Goal: Information Seeking & Learning: Find specific page/section

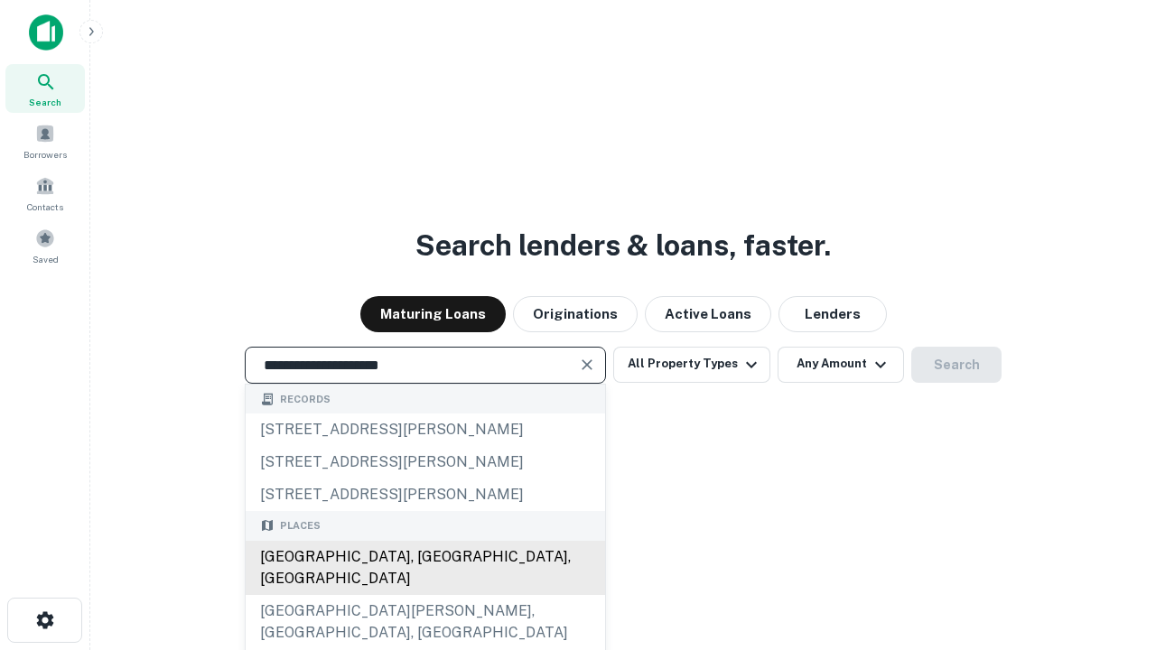
click at [425, 595] on div "[GEOGRAPHIC_DATA], [GEOGRAPHIC_DATA], [GEOGRAPHIC_DATA]" at bounding box center [426, 568] width 360 height 54
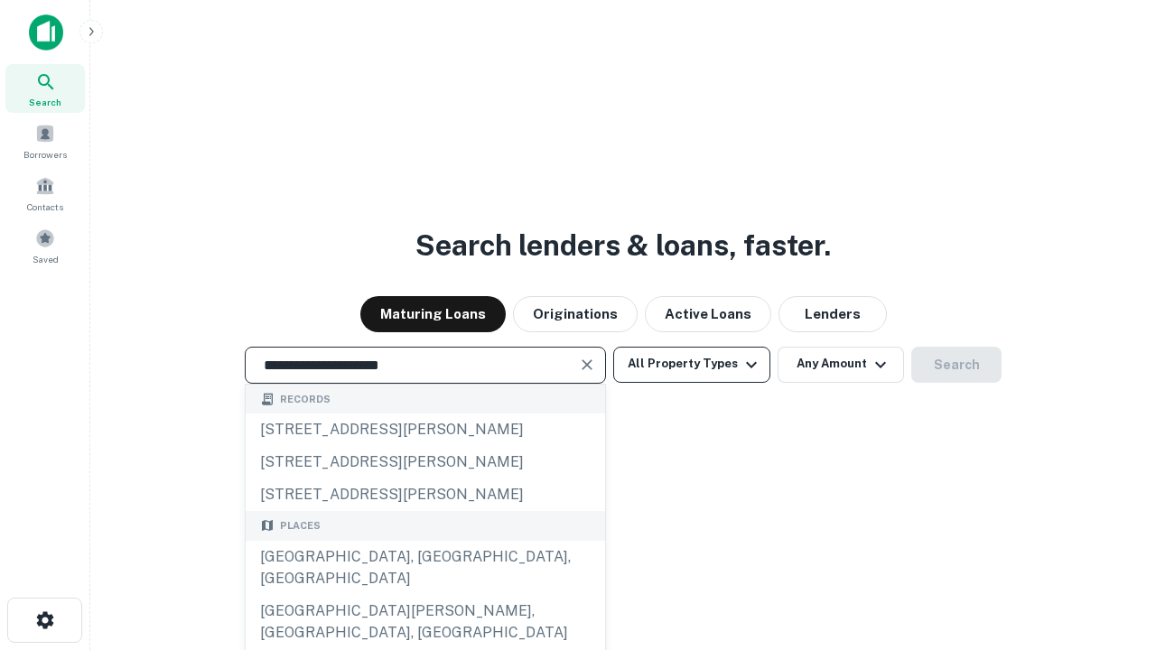
click at [692, 364] on button "All Property Types" at bounding box center [691, 365] width 157 height 36
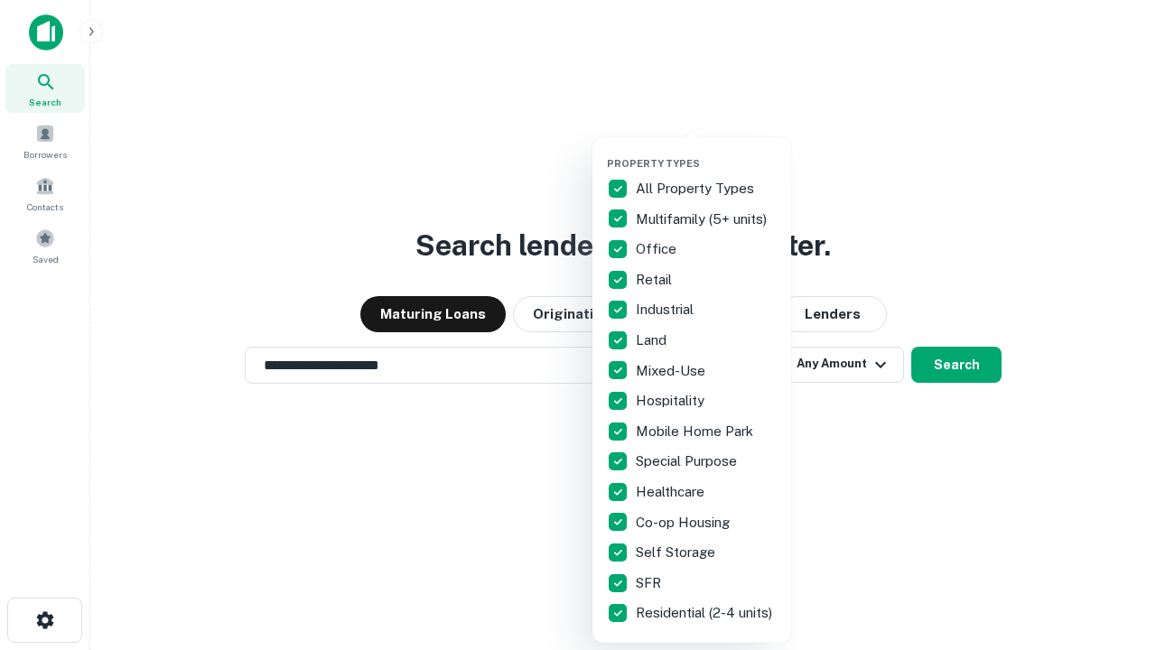
type input "**********"
click at [706, 152] on button "button" at bounding box center [706, 152] width 199 height 1
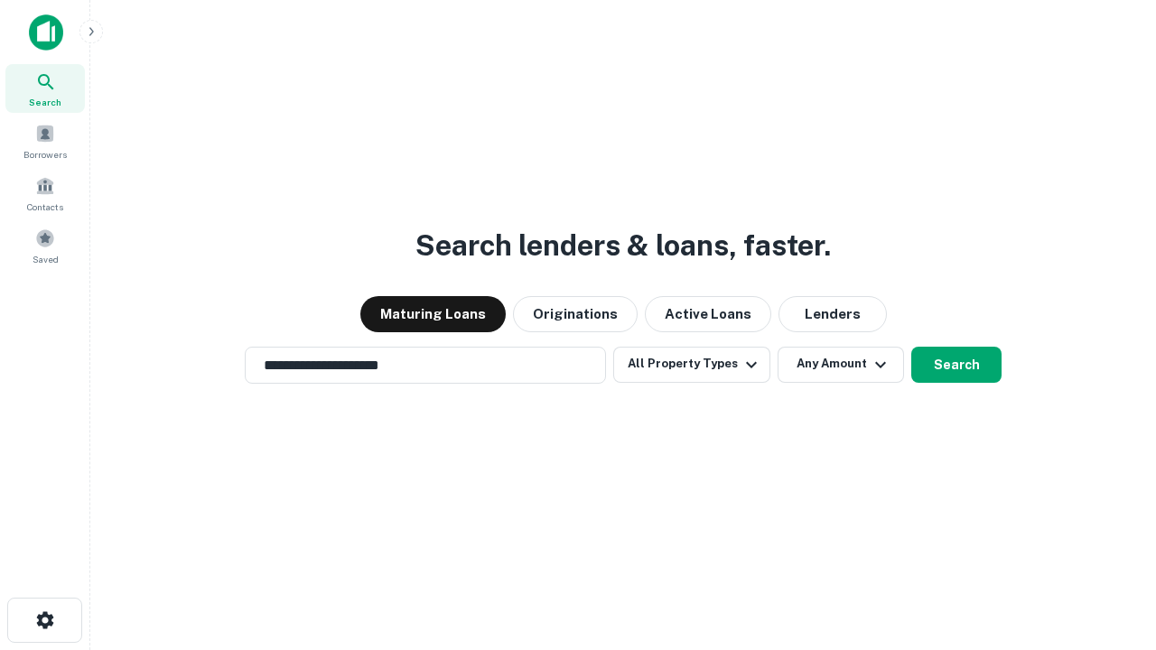
scroll to position [28, 0]
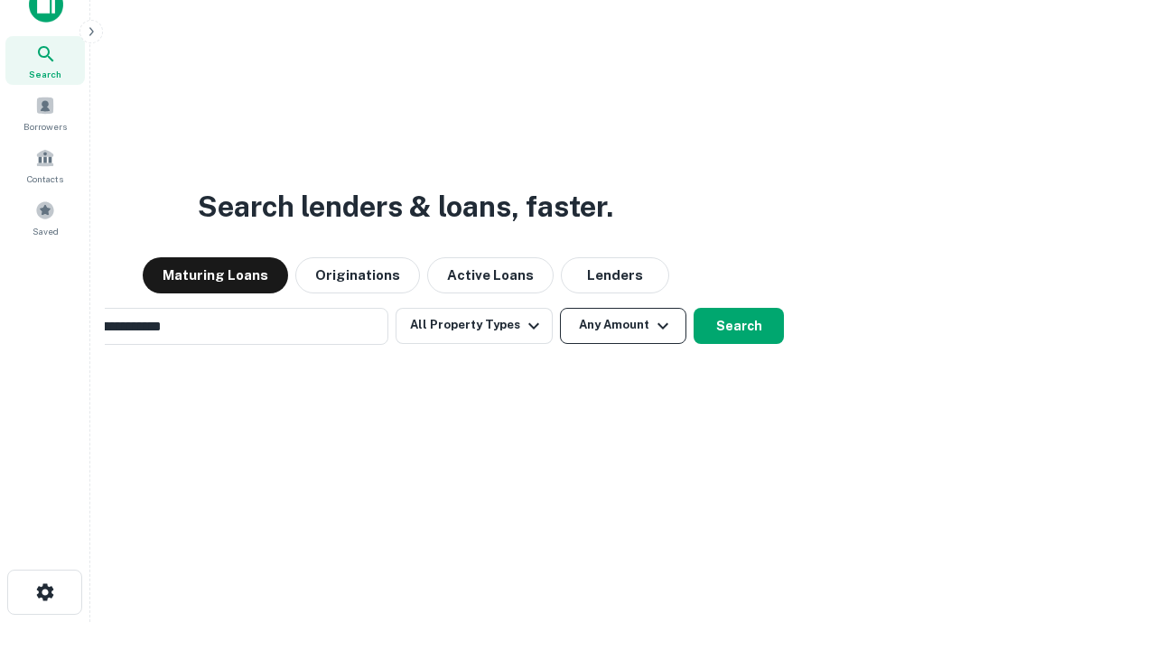
click at [560, 308] on button "Any Amount" at bounding box center [623, 326] width 126 height 36
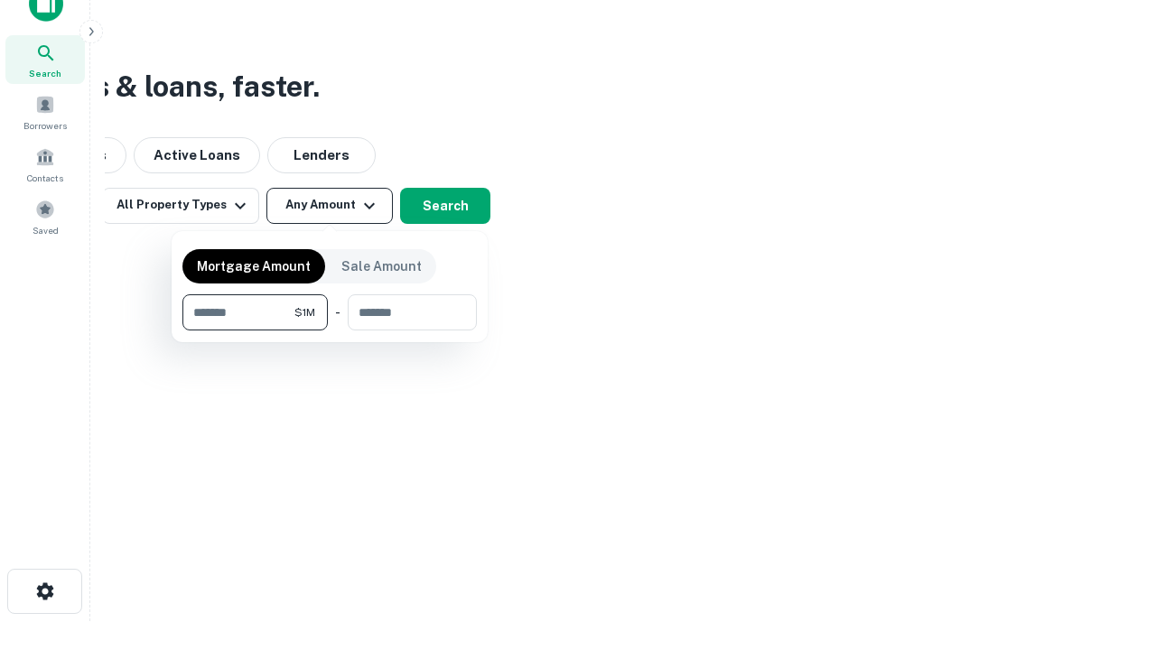
type input "*******"
click at [330, 331] on button "button" at bounding box center [329, 331] width 294 height 1
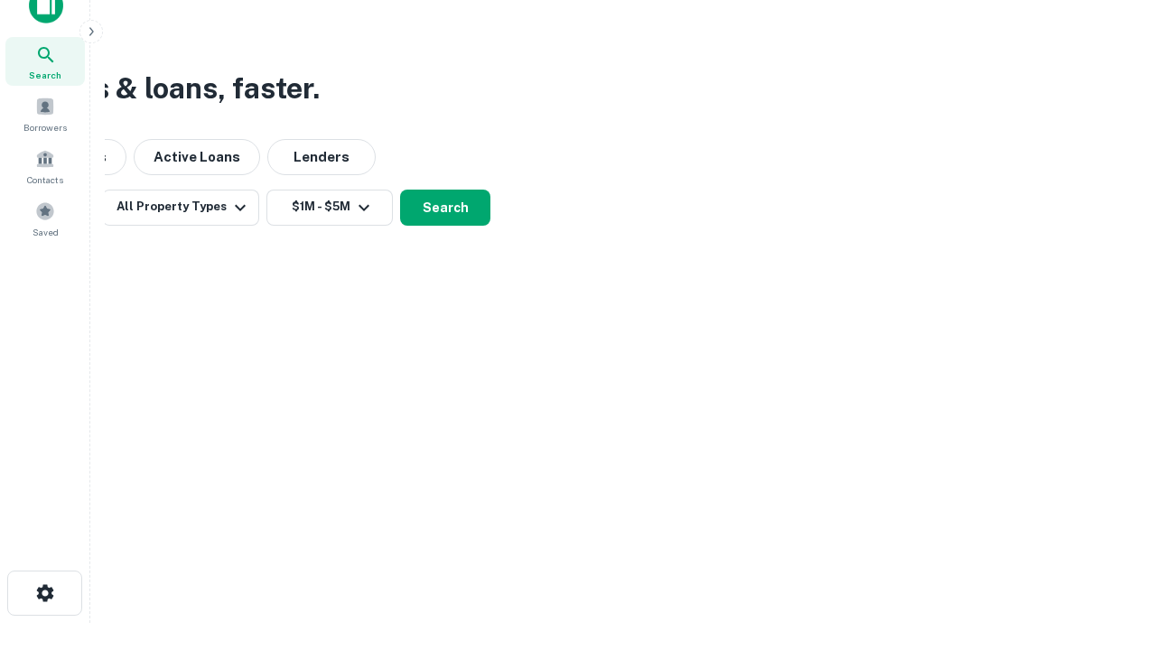
scroll to position [11, 333]
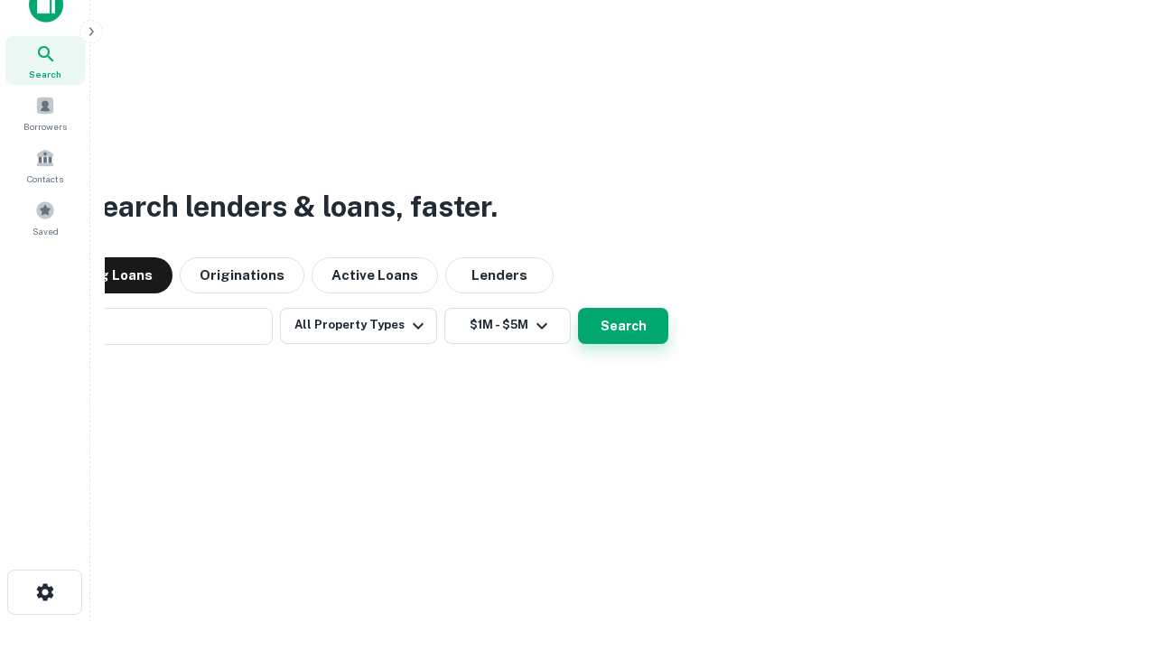
click at [578, 308] on button "Search" at bounding box center [623, 326] width 90 height 36
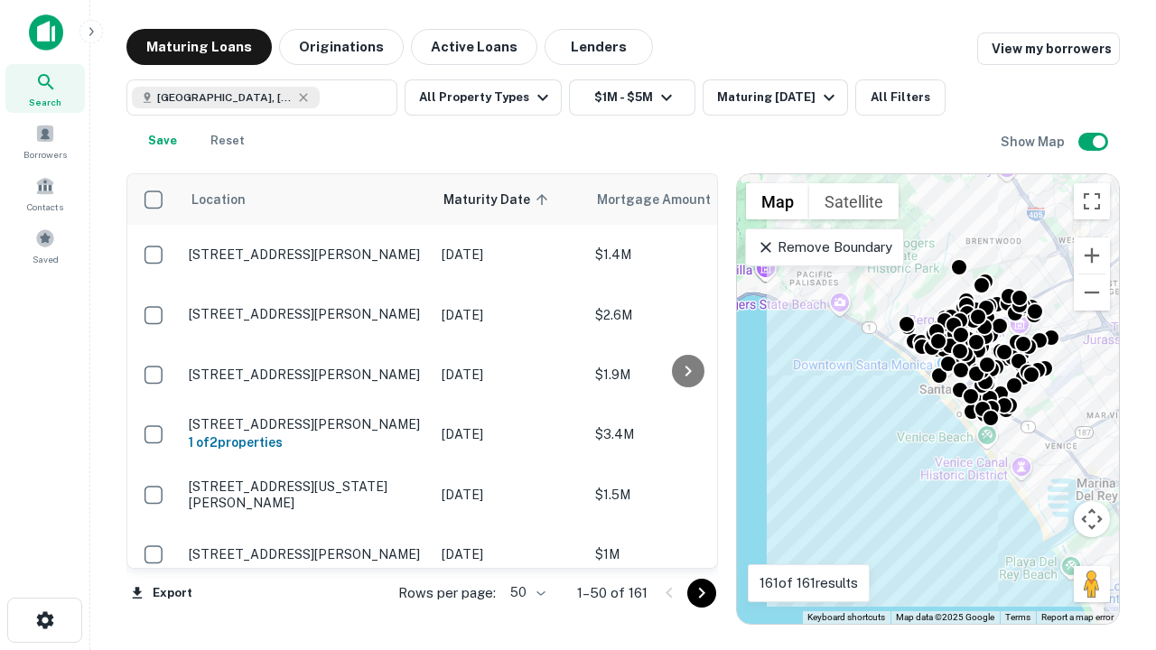
click at [525, 593] on body "Search Borrowers Contacts Saved Maturing Loans Originations Active Loans Lender…" at bounding box center [578, 325] width 1156 height 650
click at [526, 547] on li "25" at bounding box center [526, 547] width 52 height 33
